Goal: Task Accomplishment & Management: Manage account settings

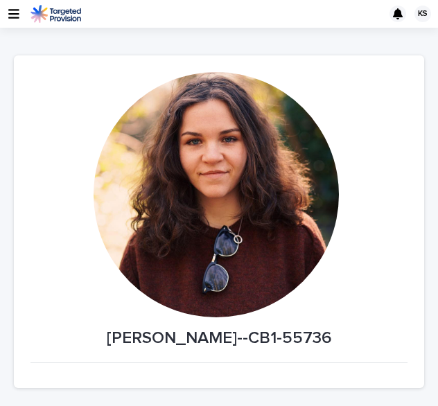
scroll to position [328, 0]
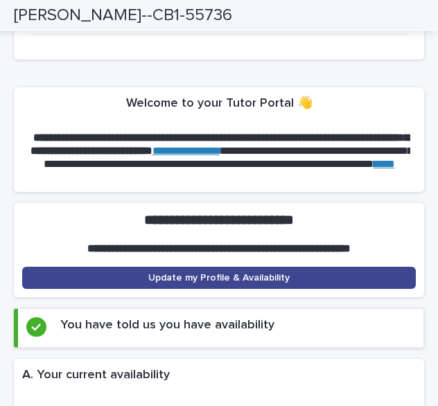
click at [165, 279] on link "Update my Profile & Availability" at bounding box center [218, 278] width 393 height 22
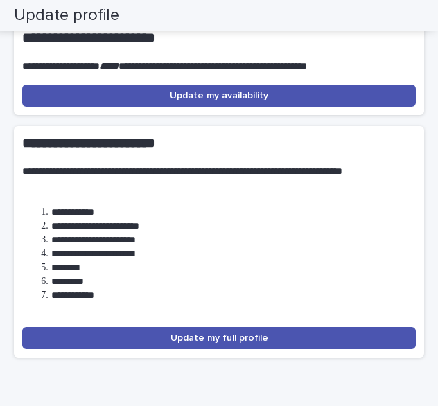
scroll to position [183, 0]
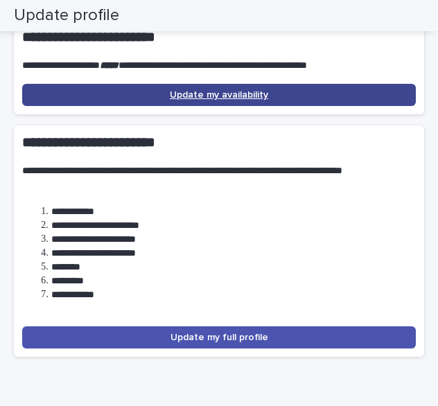
click at [183, 95] on span "Update my availability" at bounding box center [219, 95] width 98 height 10
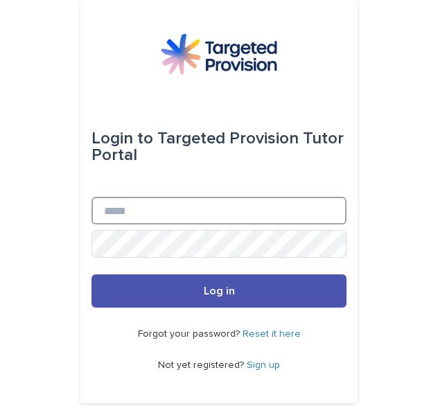
click at [224, 223] on input "Email" at bounding box center [218, 211] width 255 height 28
click at [154, 210] on input "Email" at bounding box center [218, 211] width 255 height 28
click at [154, 210] on input "*" at bounding box center [218, 211] width 255 height 28
type input "**********"
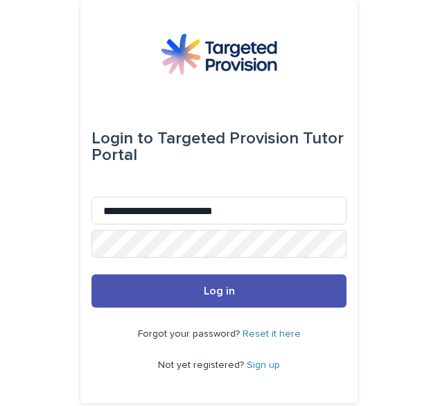
click at [148, 308] on div "Forgot your password? Reset it here Not yet registered? Sign up" at bounding box center [218, 349] width 255 height 84
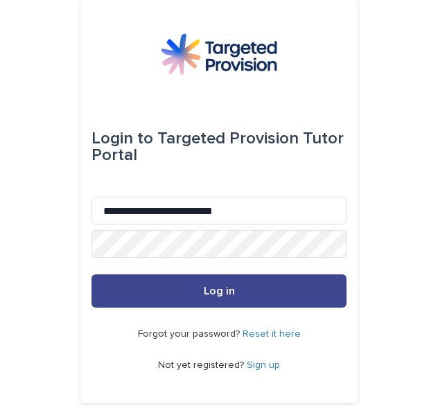
click at [143, 289] on button "Log in" at bounding box center [218, 290] width 255 height 33
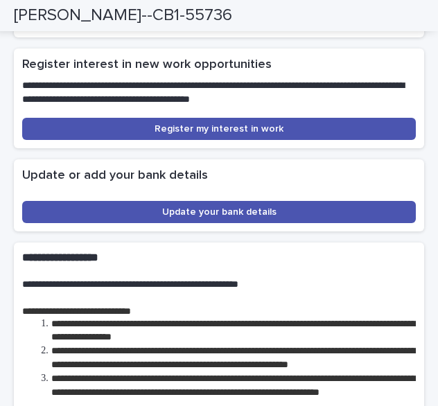
scroll to position [3900, 0]
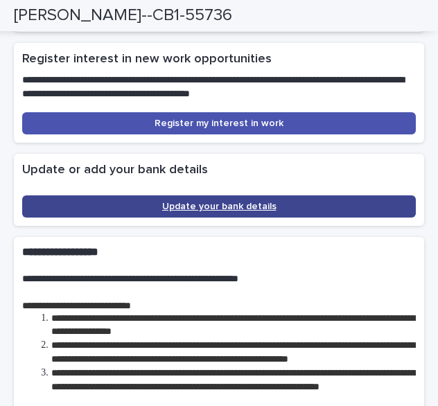
click at [183, 201] on span "Update your bank details" at bounding box center [219, 206] width 114 height 10
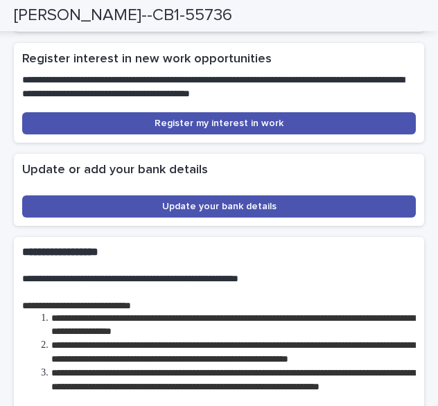
scroll to position [4127, 0]
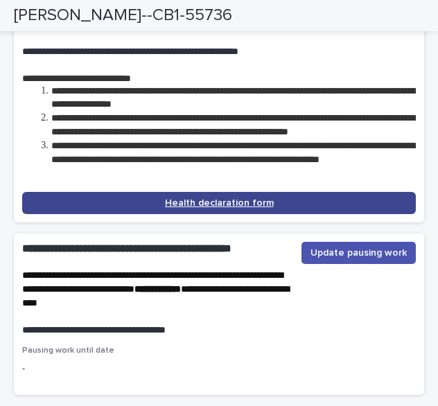
click at [181, 208] on span "Health declaration form" at bounding box center [219, 203] width 109 height 10
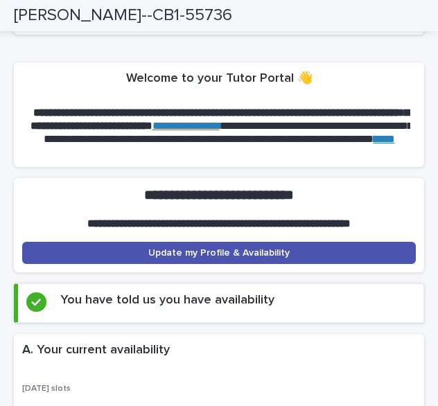
scroll to position [353, 0]
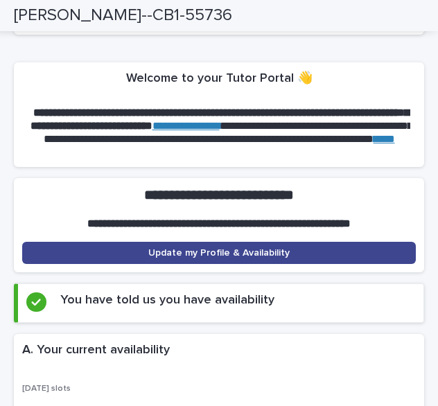
click at [181, 248] on span "Update my Profile & Availability" at bounding box center [218, 253] width 141 height 10
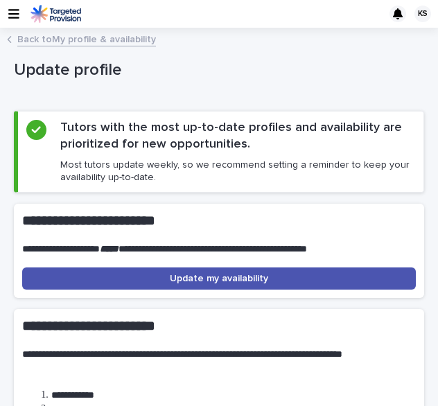
scroll to position [253, 0]
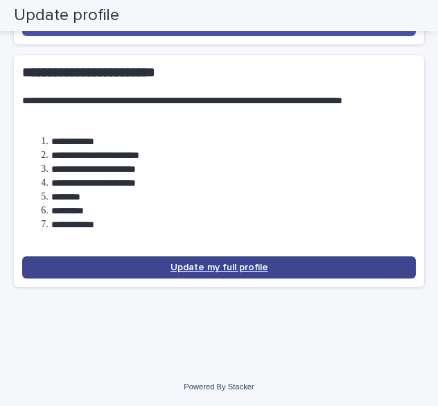
click at [165, 265] on link "Update my full profile" at bounding box center [218, 267] width 393 height 22
